Goal: Task Accomplishment & Management: Complete application form

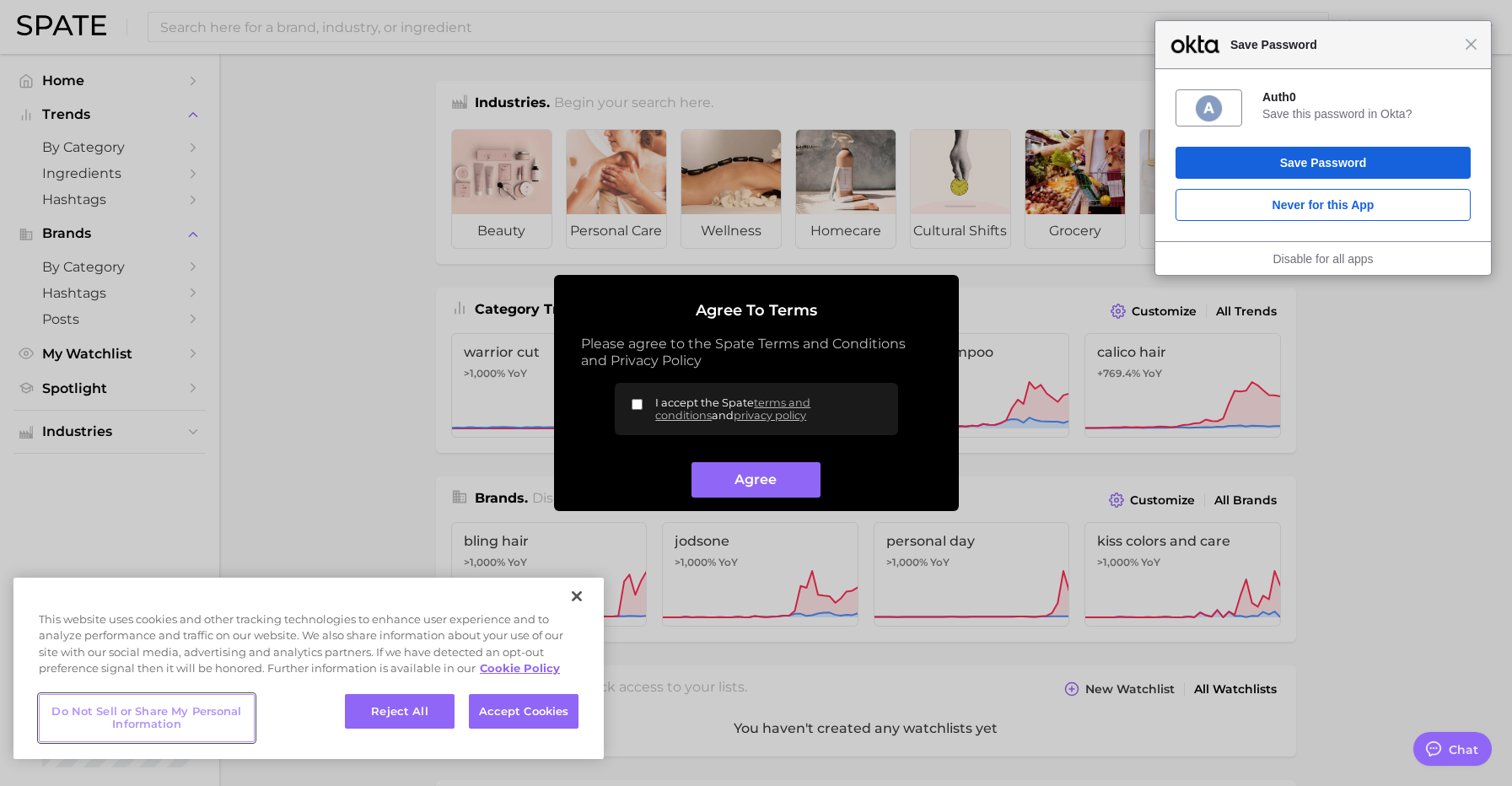
click at [187, 710] on button "Do Not Sell or Share My Personal Information" at bounding box center [147, 718] width 216 height 48
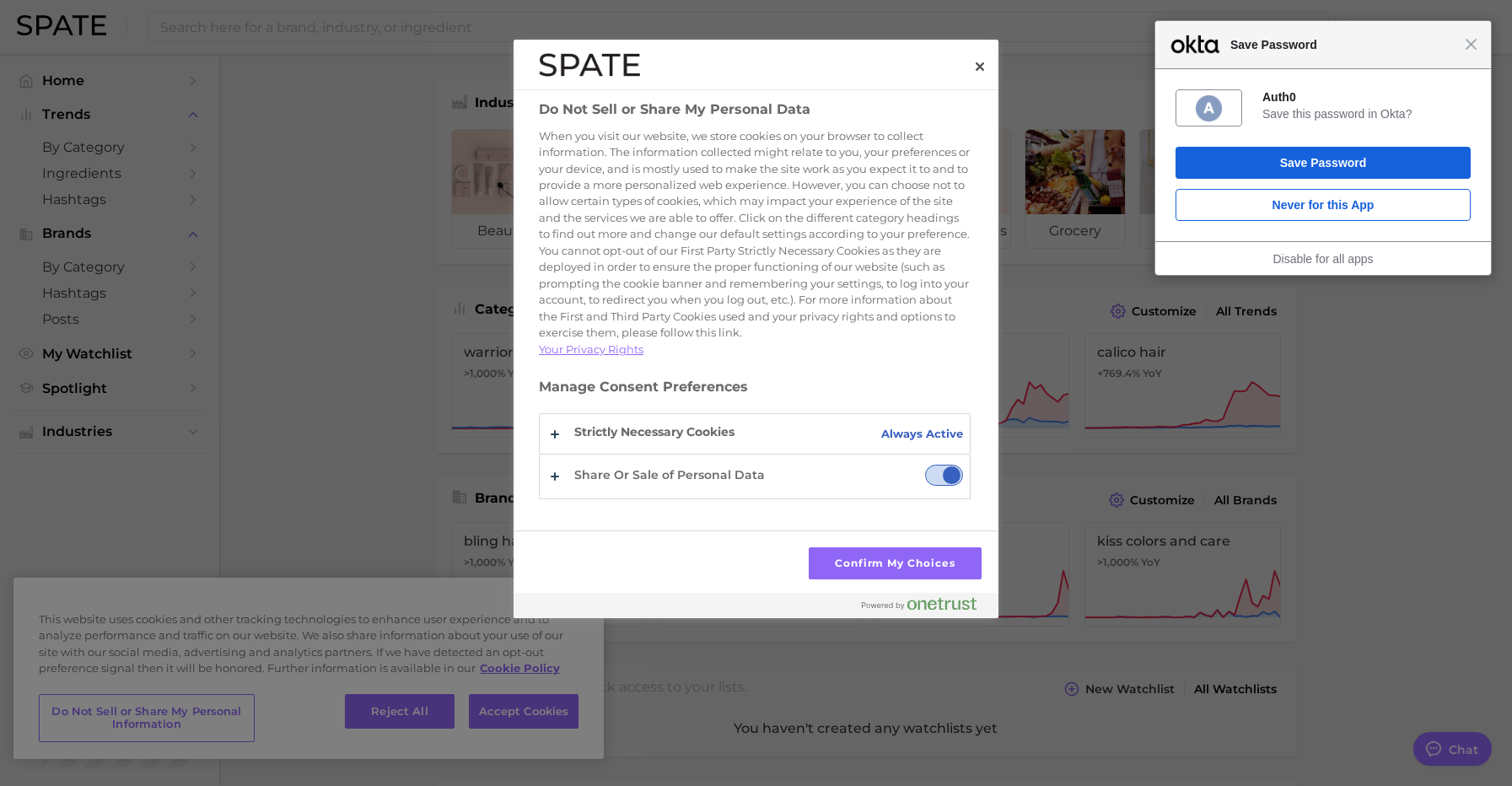
click at [929, 486] on span "Share Or Sale of Personal Data" at bounding box center [943, 475] width 38 height 21
click at [925, 465] on input "Share Or Sale of Personal Data" at bounding box center [925, 465] width 0 height 0
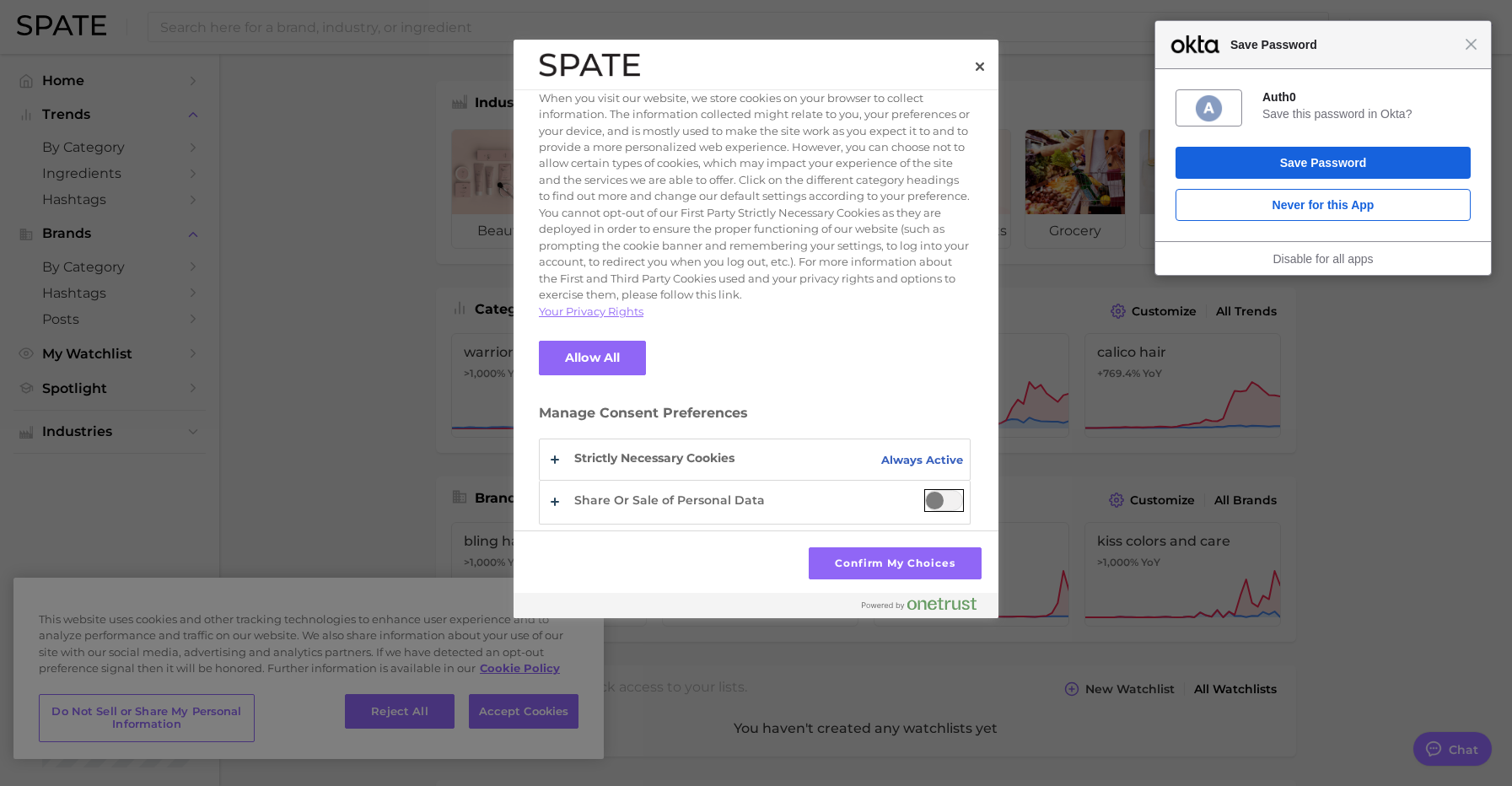
scroll to position [54, 0]
click at [554, 502] on button "Do Not Sell or Share My Personal Data" at bounding box center [754, 502] width 430 height 43
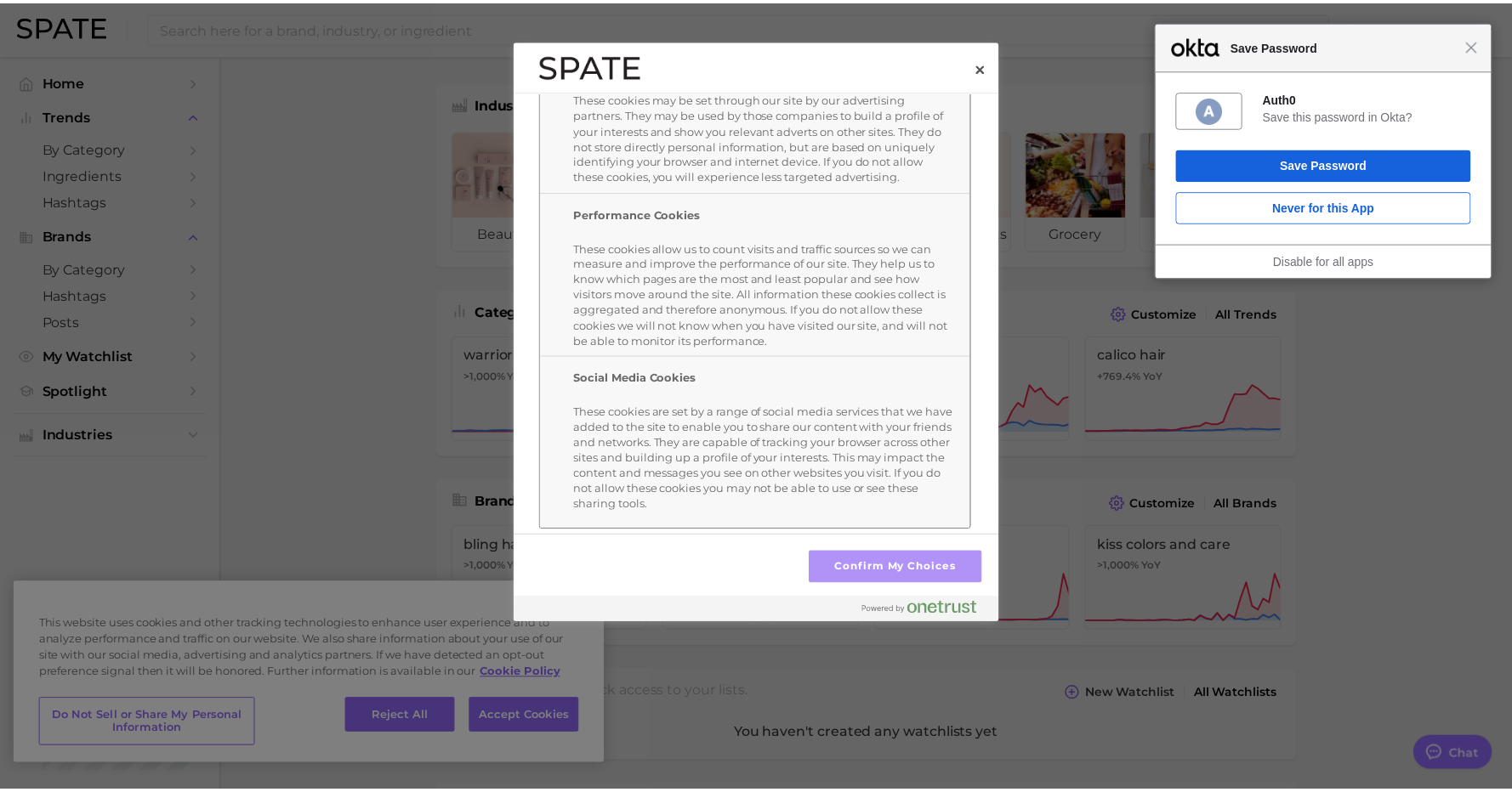
scroll to position [777, 0]
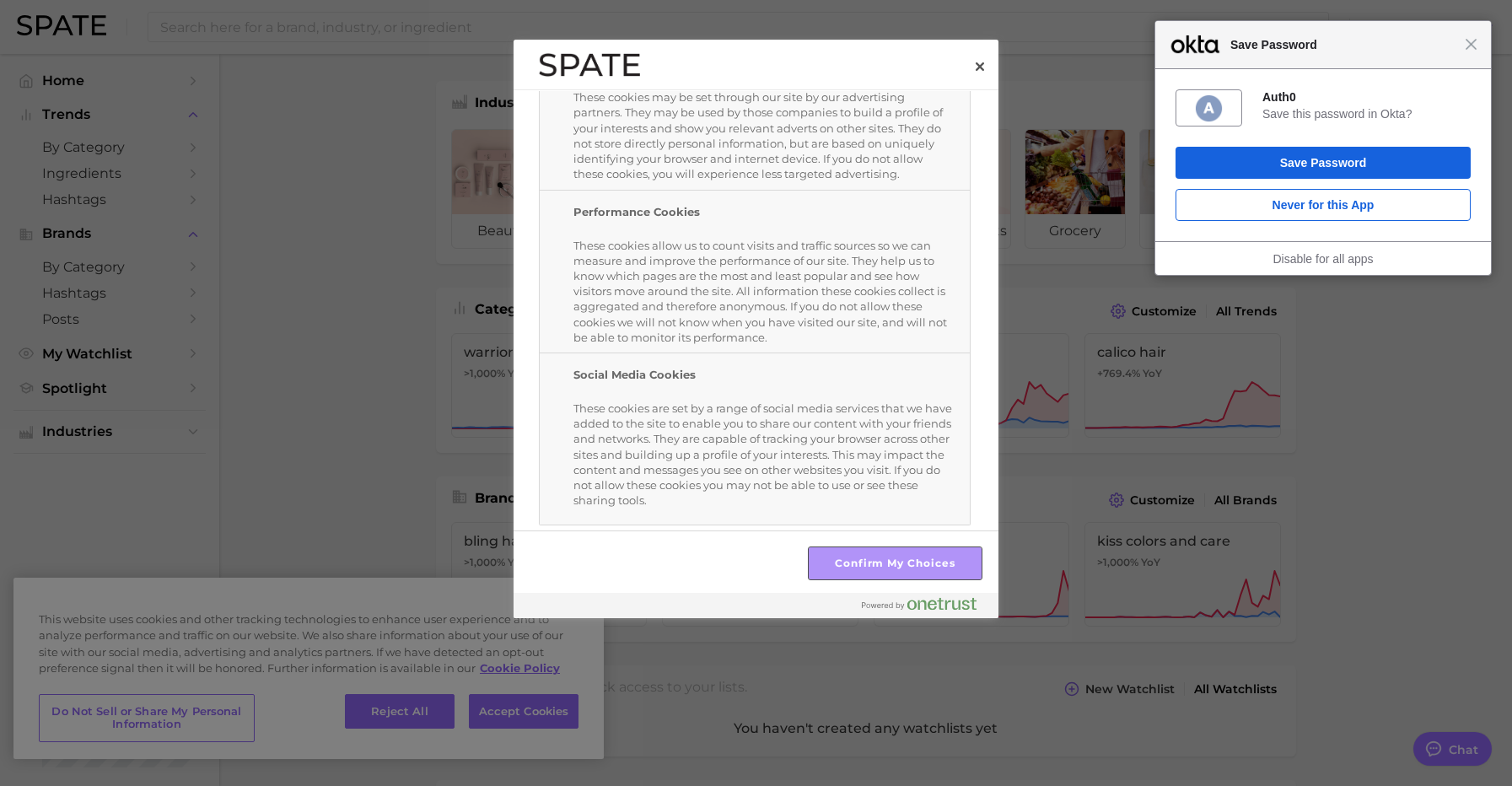
click at [870, 553] on button "Confirm My Choices" at bounding box center [895, 563] width 173 height 32
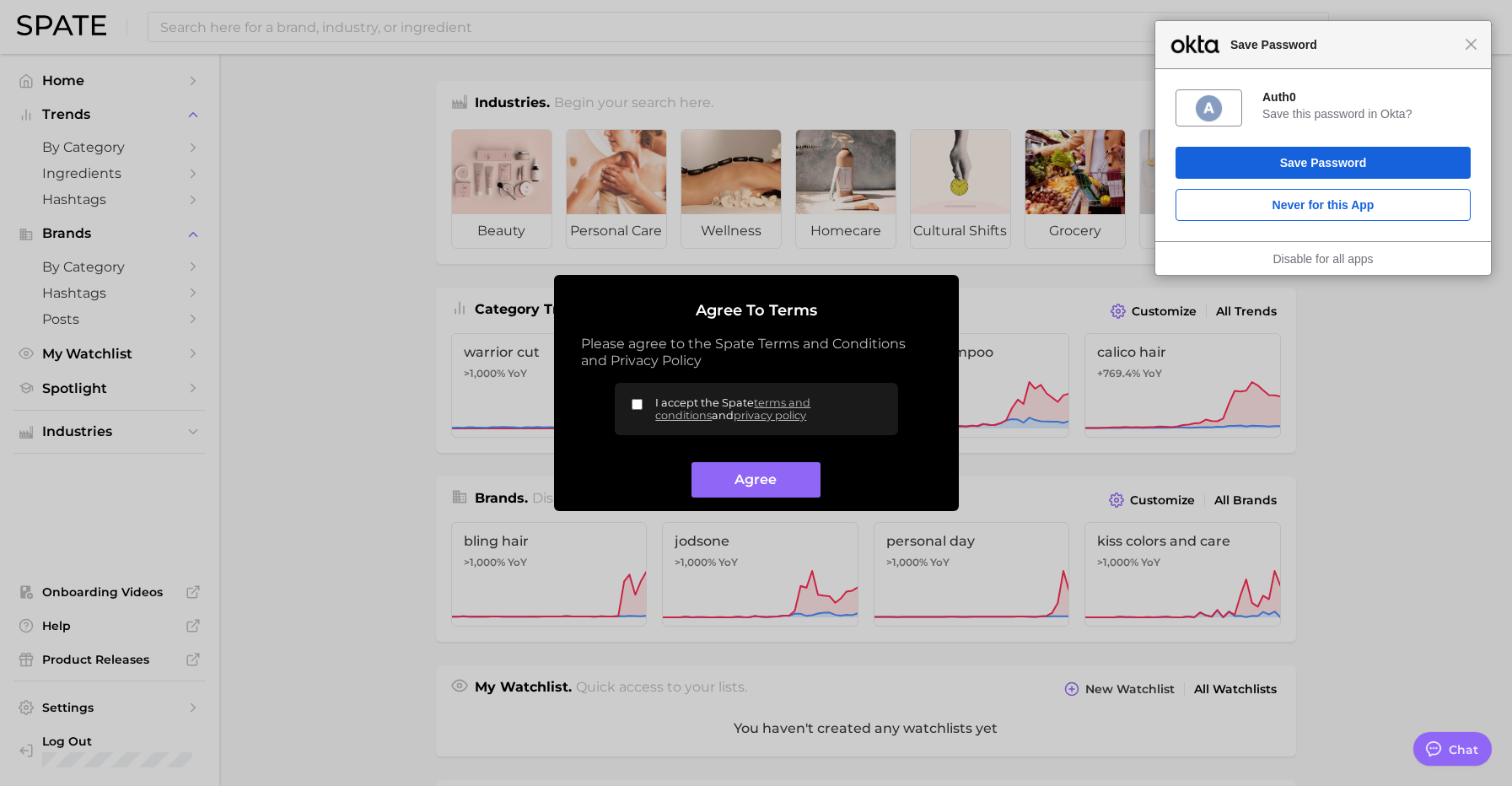
click at [639, 405] on input "I accept the Spate terms and conditions and privacy policy" at bounding box center [637, 404] width 11 height 11
checkbox input "true"
click at [735, 476] on button "Agree" at bounding box center [756, 480] width 129 height 36
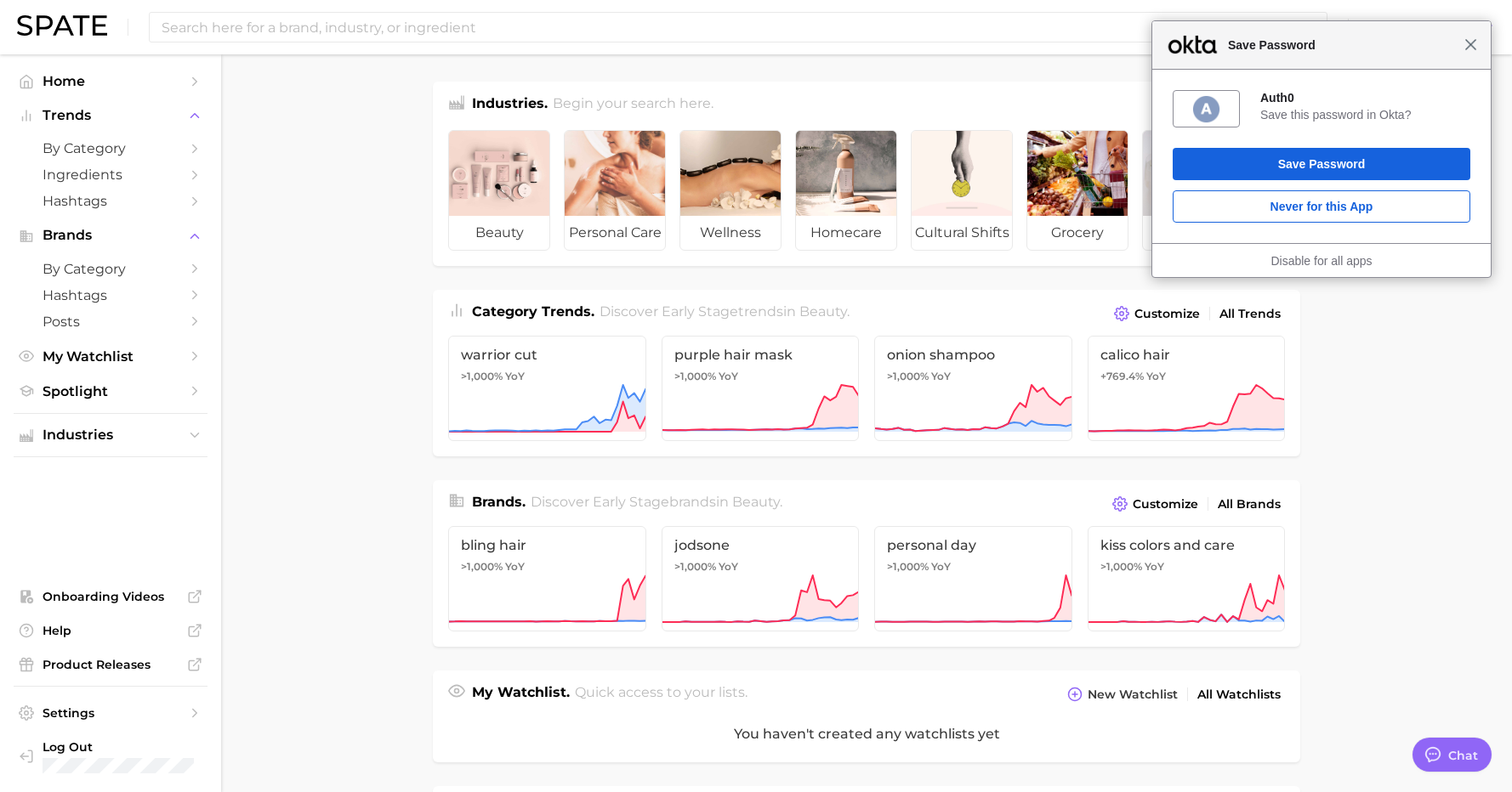
click at [1472, 47] on span "Close" at bounding box center [1471, 45] width 13 height 13
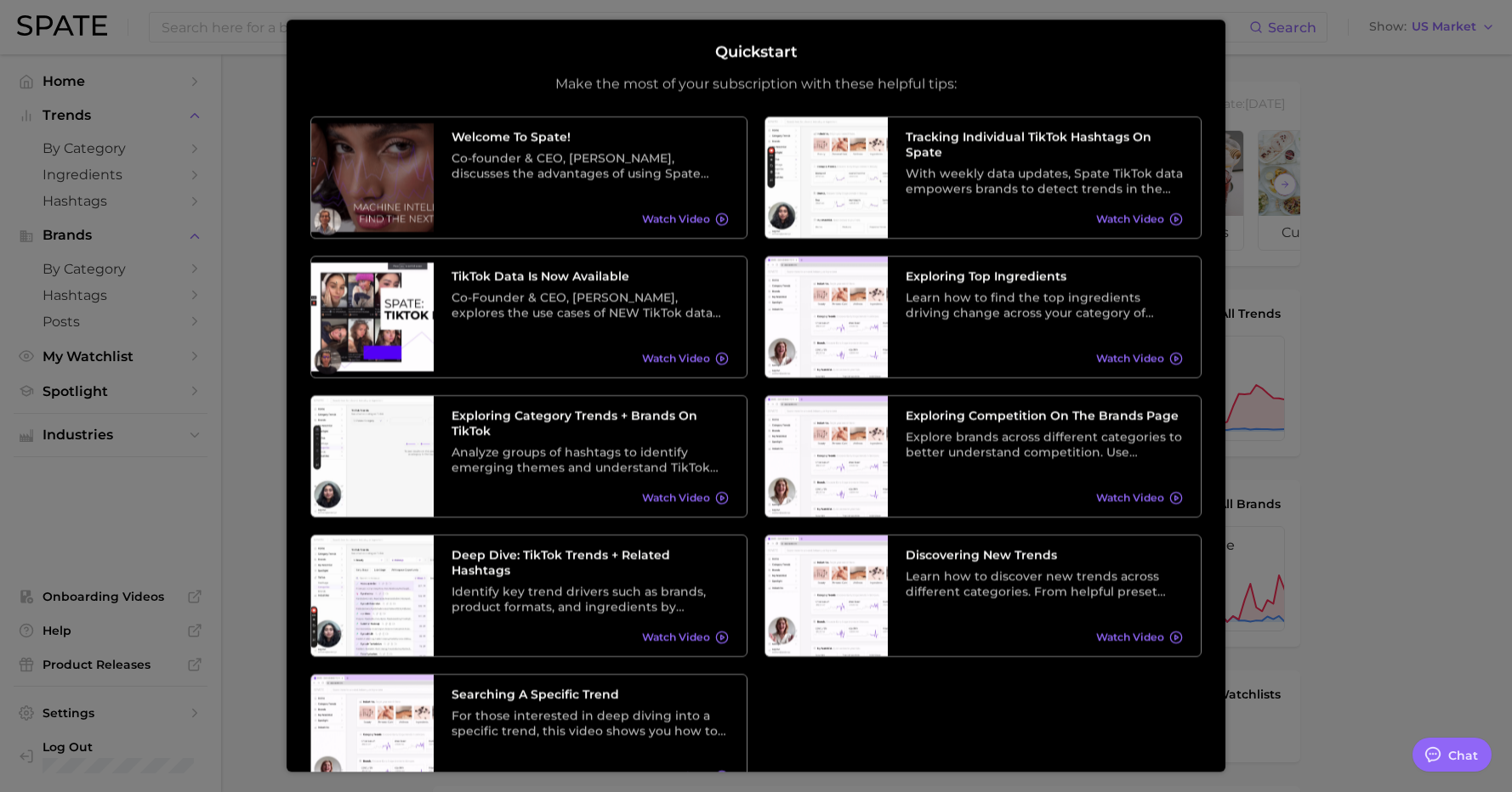
type textarea "x"
